Goal: Use online tool/utility: Utilize a website feature to perform a specific function

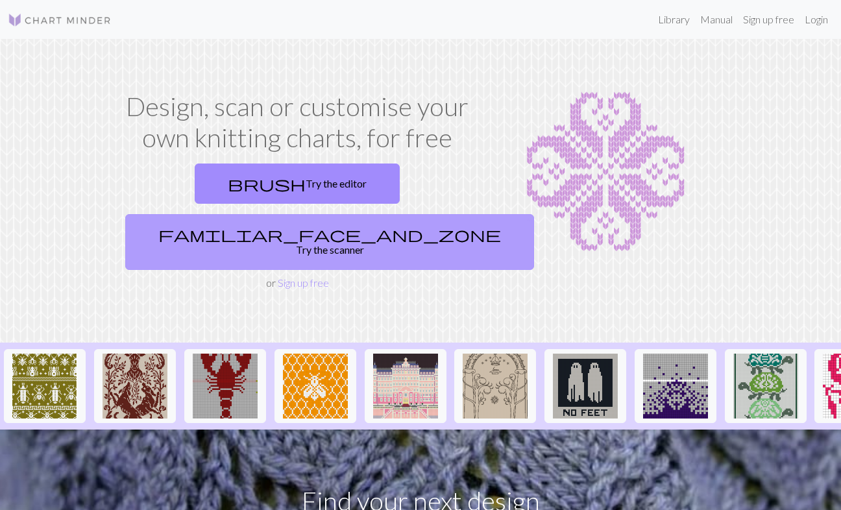
click at [415, 214] on link "familiar_face_and_zone Try the scanner" at bounding box center [329, 242] width 409 height 56
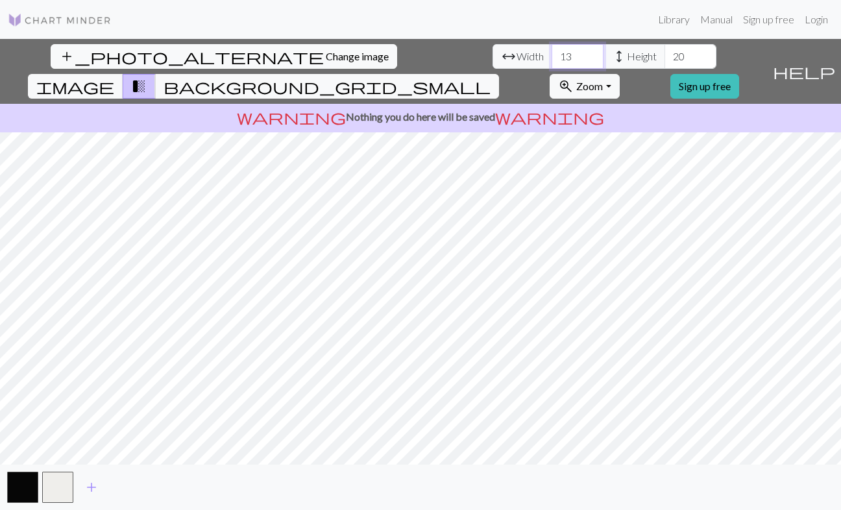
drag, startPoint x: 260, startPoint y: 58, endPoint x: 194, endPoint y: 58, distance: 66.2
click at [492, 58] on div "arrow_range Width 13 height Height 20" at bounding box center [604, 56] width 224 height 25
type input "58"
drag, startPoint x: 373, startPoint y: 58, endPoint x: 315, endPoint y: 57, distance: 57.7
click at [492, 58] on div "arrow_range Width 58 height Height 20" at bounding box center [604, 56] width 224 height 25
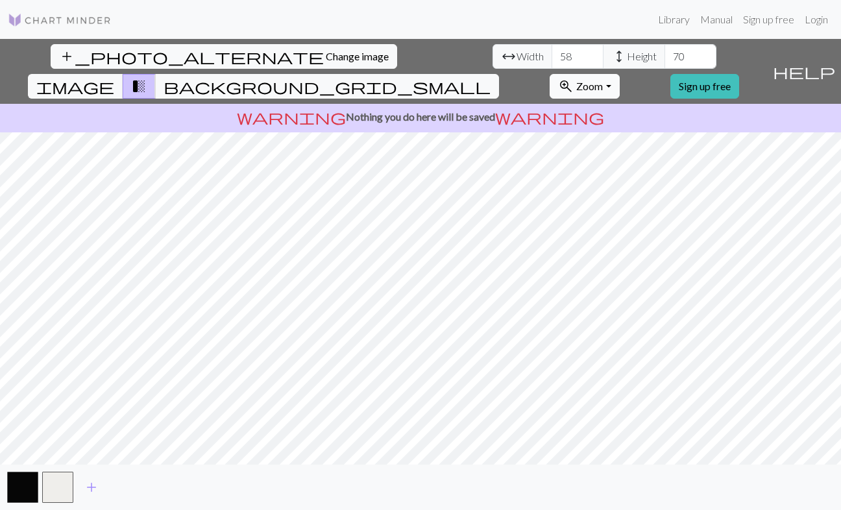
click at [619, 74] on button "zoom_in Zoom Zoom" at bounding box center [583, 86] width 69 height 25
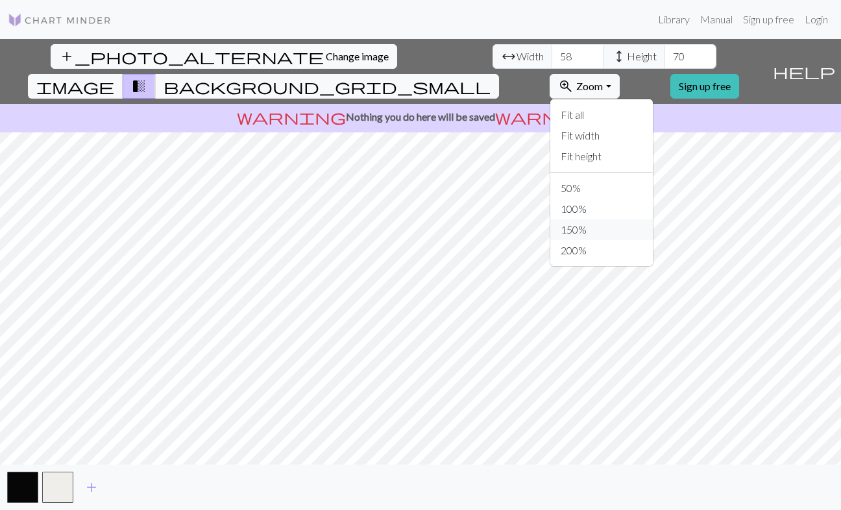
click at [637, 219] on button "150%" at bounding box center [601, 229] width 102 height 21
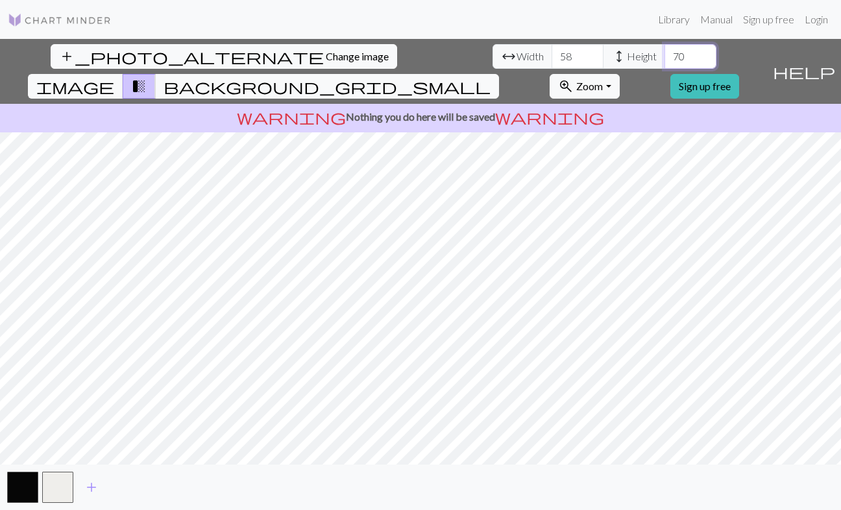
drag, startPoint x: 372, startPoint y: 57, endPoint x: 346, endPoint y: 57, distance: 25.9
click at [492, 57] on div "arrow_range Width 58 height Height 70" at bounding box center [604, 56] width 224 height 25
type input "80"
drag, startPoint x: 258, startPoint y: 56, endPoint x: 215, endPoint y: 56, distance: 42.2
click at [492, 56] on div "arrow_range Width 58 height Height 80" at bounding box center [604, 56] width 224 height 25
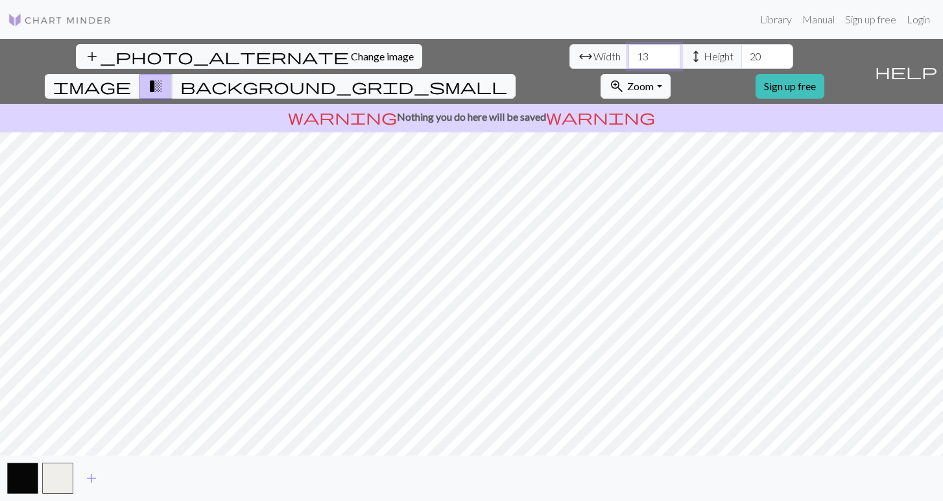
drag, startPoint x: 289, startPoint y: 51, endPoint x: 266, endPoint y: 54, distance: 22.9
click at [629, 54] on input "13" at bounding box center [655, 56] width 52 height 25
type input "58"
drag, startPoint x: 403, startPoint y: 56, endPoint x: 342, endPoint y: 56, distance: 61.0
click at [570, 56] on div "arrow_range Width 58 height Height 20" at bounding box center [682, 56] width 224 height 25
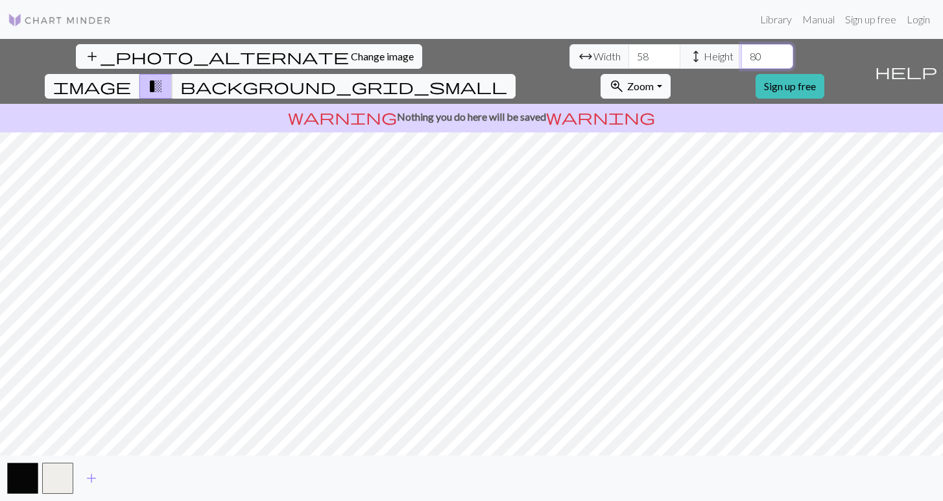
type input "80"
click at [670, 74] on button "zoom_in Zoom Zoom" at bounding box center [635, 86] width 69 height 25
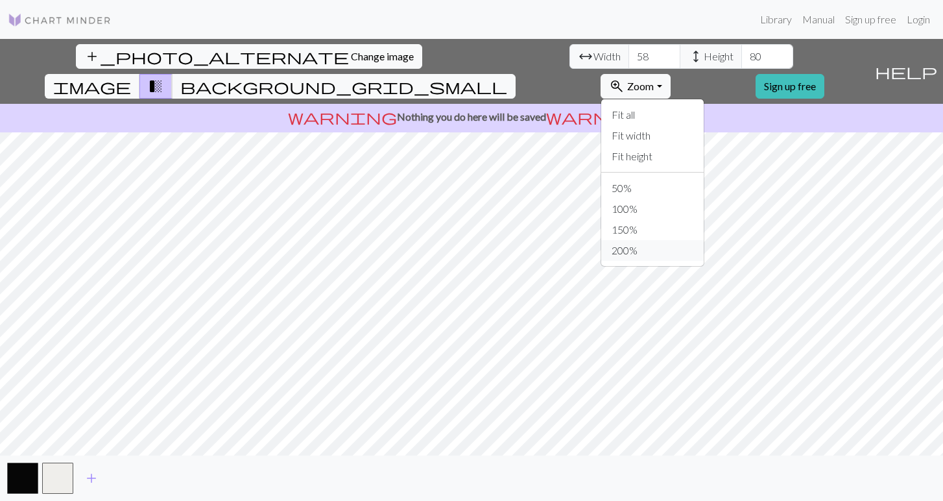
click at [704, 240] on button "200%" at bounding box center [652, 250] width 102 height 21
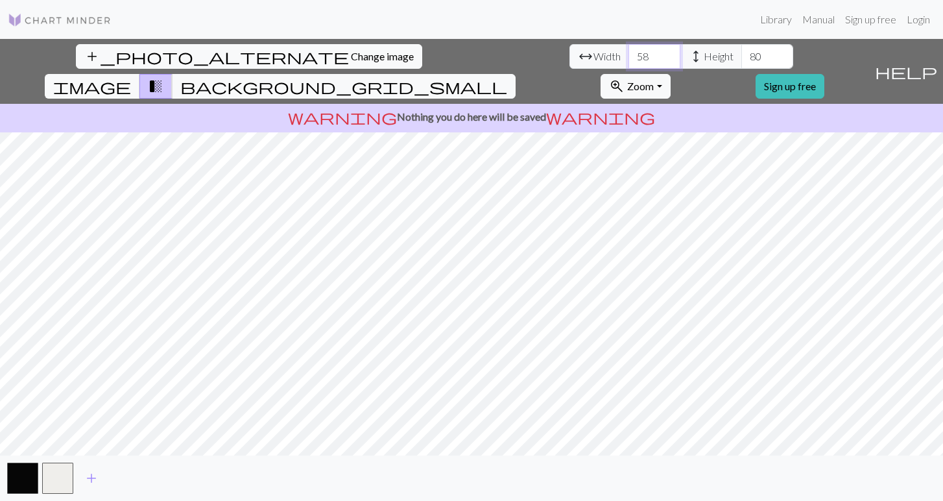
drag, startPoint x: 291, startPoint y: 54, endPoint x: 258, endPoint y: 54, distance: 33.1
click at [570, 54] on div "arrow_range Width 58 height Height 80" at bounding box center [682, 56] width 224 height 25
type input "72"
click at [741, 56] on input "80" at bounding box center [767, 56] width 52 height 25
type input "82"
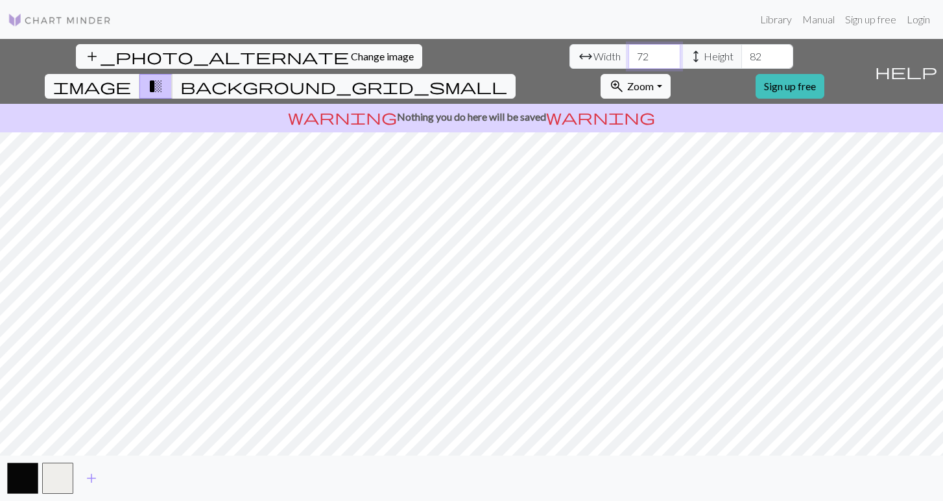
drag, startPoint x: 286, startPoint y: 57, endPoint x: 265, endPoint y: 58, distance: 20.8
click at [629, 58] on input "72" at bounding box center [655, 56] width 52 height 25
type input "80"
drag, startPoint x: 404, startPoint y: 56, endPoint x: 356, endPoint y: 56, distance: 48.0
click at [570, 56] on div "arrow_range Width 80 height Height 82" at bounding box center [682, 56] width 224 height 25
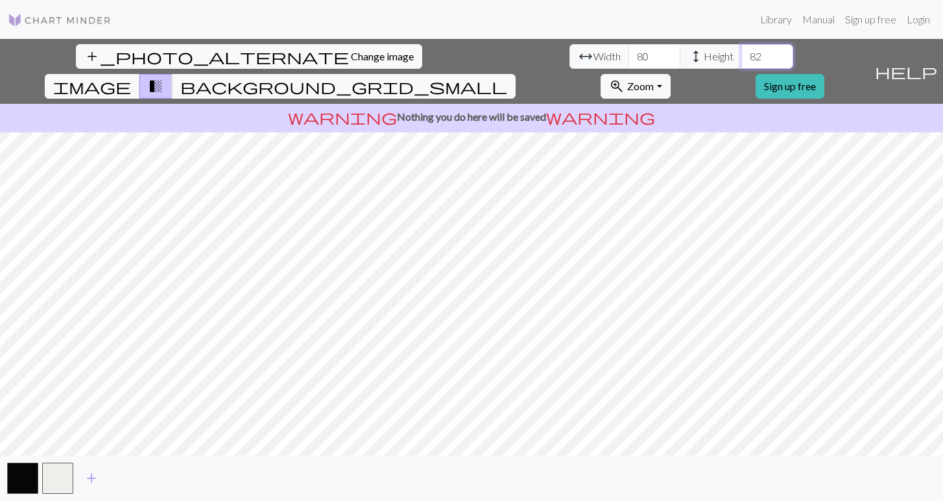
type input "8"
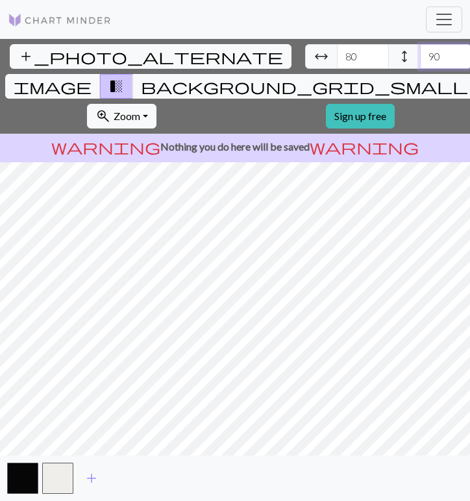
type input "90"
drag, startPoint x: 116, startPoint y: 55, endPoint x: 60, endPoint y: 55, distance: 55.8
click at [60, 55] on div "add_photo_alternate Change image arrow_range Width 80 height Height 90 image tr…" at bounding box center [240, 86] width 481 height 95
type input "60"
